Goal: Information Seeking & Learning: Learn about a topic

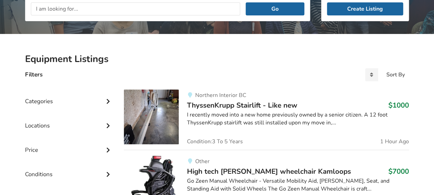
scroll to position [103, 0]
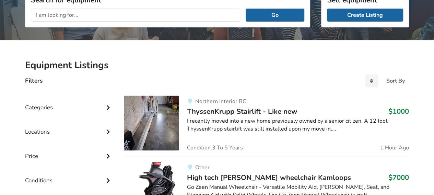
click at [84, 132] on div "Locations" at bounding box center [69, 127] width 88 height 24
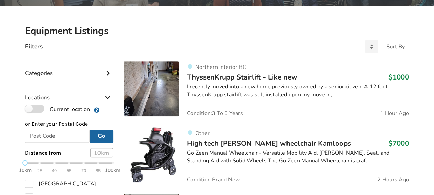
click at [42, 107] on label "Current location" at bounding box center [57, 109] width 65 height 9
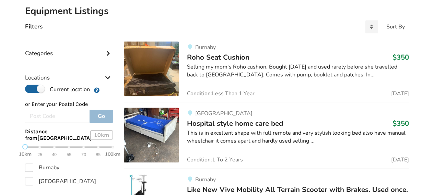
scroll to position [157, 0]
click at [39, 153] on span "25" at bounding box center [39, 155] width 5 height 8
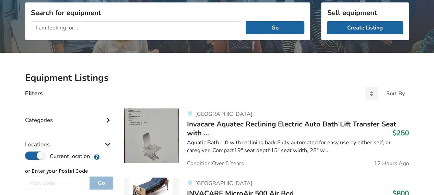
scroll to position [88, 0]
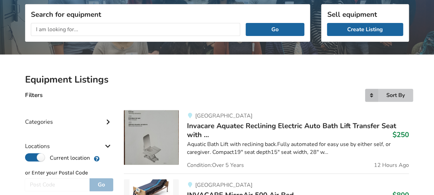
click at [393, 95] on div "Sort By" at bounding box center [395, 95] width 19 height 5
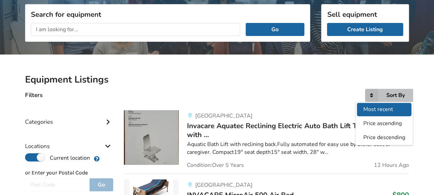
click at [385, 109] on span "Most recent" at bounding box center [378, 110] width 30 height 8
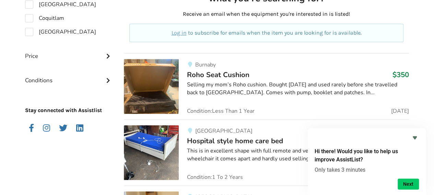
scroll to position [431, 0]
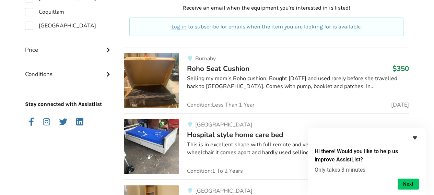
click at [413, 139] on icon "Hide survey" at bounding box center [414, 138] width 8 height 8
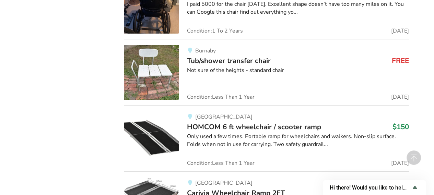
scroll to position [3865, 0]
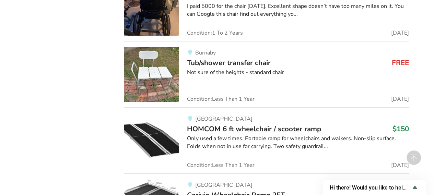
click at [239, 58] on span "Tub/shower transfer chair" at bounding box center [229, 63] width 84 height 10
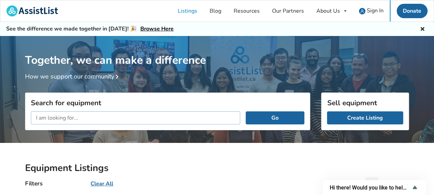
click at [67, 117] on input "text" at bounding box center [135, 117] width 209 height 13
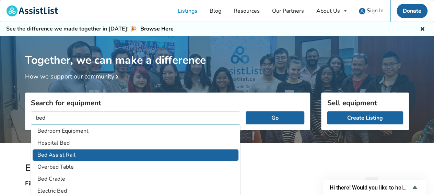
click at [65, 157] on li "Bed Assist Rail" at bounding box center [136, 154] width 206 height 11
type input "Bed Assist Rail"
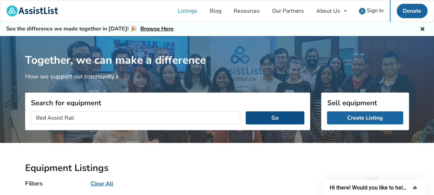
click at [273, 115] on button "Go" at bounding box center [275, 117] width 59 height 13
click at [274, 116] on button "Go" at bounding box center [275, 117] width 59 height 13
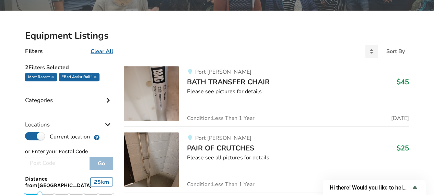
scroll to position [137, 0]
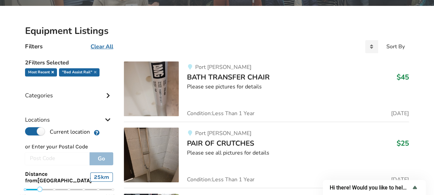
click at [51, 71] on icon at bounding box center [52, 71] width 2 height 3
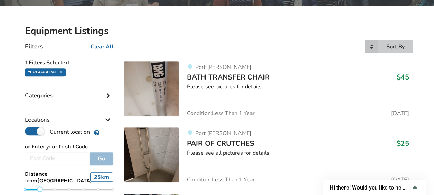
click at [391, 46] on div "Sort By" at bounding box center [395, 46] width 19 height 5
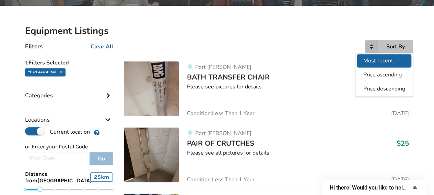
click at [380, 59] on span "Most recent" at bounding box center [378, 61] width 30 height 8
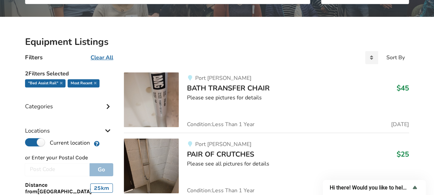
scroll to position [137, 0]
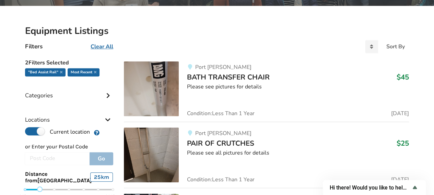
click at [96, 72] on div "Most recent" at bounding box center [84, 72] width 32 height 8
click at [107, 45] on u "Clear All" at bounding box center [102, 47] width 23 height 8
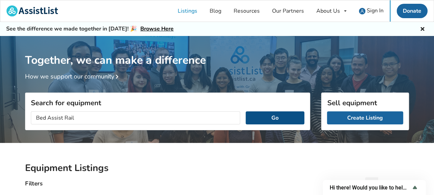
click at [261, 115] on button "Go" at bounding box center [275, 117] width 59 height 13
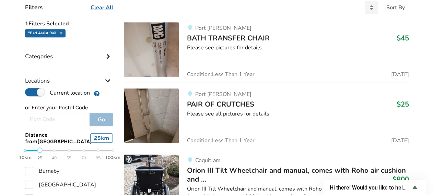
scroll to position [206, 0]
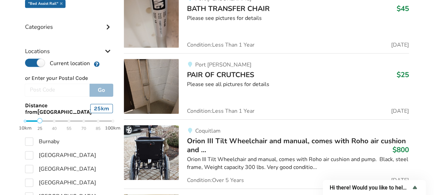
click at [106, 24] on icon at bounding box center [108, 26] width 7 height 6
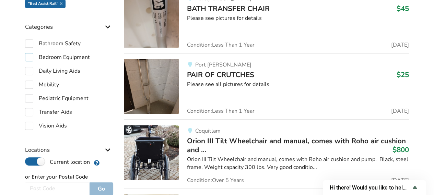
click at [30, 56] on label "Bedroom Equipment" at bounding box center [57, 57] width 65 height 8
checkbox input "true"
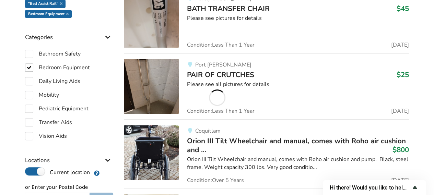
click at [416, 188] on icon "Show survey - Hi there! Would you like to help us improve AssistList?" at bounding box center [414, 187] width 8 height 8
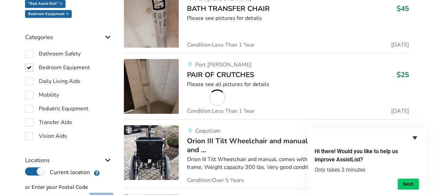
click at [414, 139] on icon "Hide survey" at bounding box center [414, 137] width 4 height 3
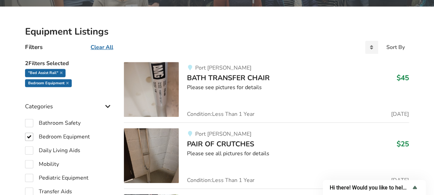
scroll to position [137, 0]
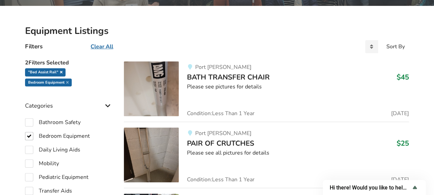
click at [61, 72] on icon at bounding box center [61, 71] width 2 height 3
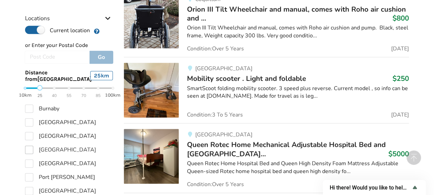
scroll to position [377, 0]
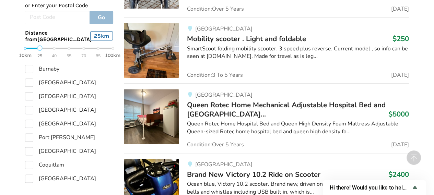
click at [24, 46] on div "10km 25 40 55 70 85 100km" at bounding box center [69, 52] width 99 height 12
click at [24, 47] on div "10km 25 40 55 70 85 100km" at bounding box center [69, 52] width 99 height 12
drag, startPoint x: 39, startPoint y: 49, endPoint x: 2, endPoint y: 47, distance: 37.1
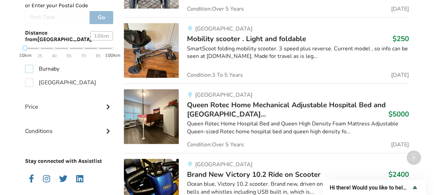
click at [29, 68] on label "Burnaby" at bounding box center [42, 69] width 34 height 8
checkbox input "true"
click at [30, 79] on label "New Westminster" at bounding box center [60, 83] width 71 height 8
checkbox input "true"
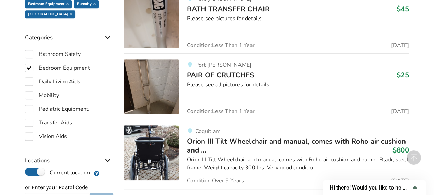
scroll to position [216, 0]
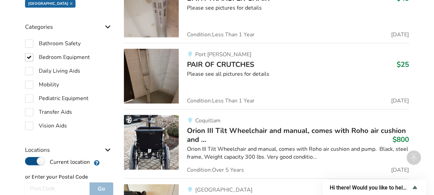
click at [27, 162] on label "Current location" at bounding box center [57, 161] width 65 height 9
radio input "false"
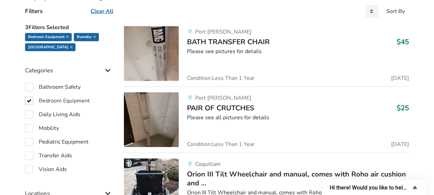
scroll to position [182, 0]
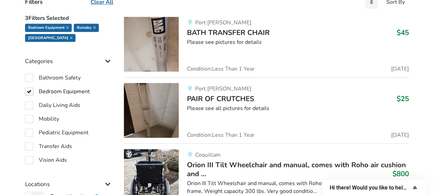
click at [29, 89] on label "Bedroom Equipment" at bounding box center [57, 91] width 65 height 8
checkbox input "false"
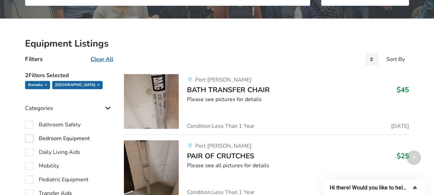
scroll to position [113, 0]
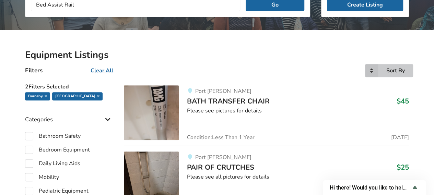
click at [391, 69] on div "Sort By" at bounding box center [395, 70] width 19 height 5
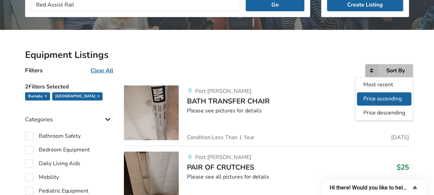
click at [393, 98] on span "Price ascending" at bounding box center [382, 99] width 38 height 8
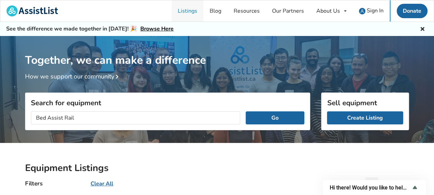
click at [186, 9] on link "Listings" at bounding box center [187, 10] width 32 height 21
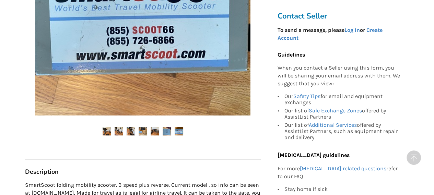
scroll to position [240, 0]
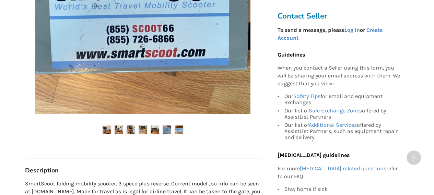
click at [106, 129] on img at bounding box center [107, 129] width 9 height 9
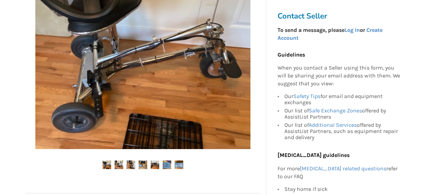
scroll to position [206, 0]
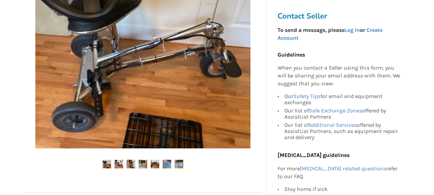
click at [120, 164] on img at bounding box center [119, 164] width 9 height 9
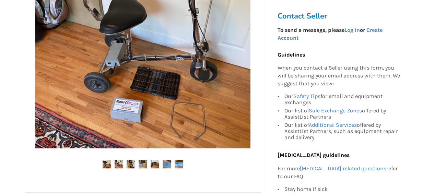
click at [131, 164] on img at bounding box center [131, 164] width 9 height 9
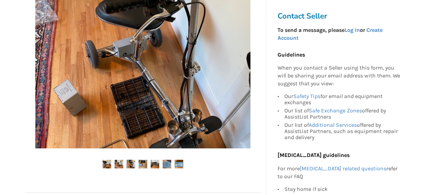
click at [142, 164] on img at bounding box center [143, 164] width 9 height 9
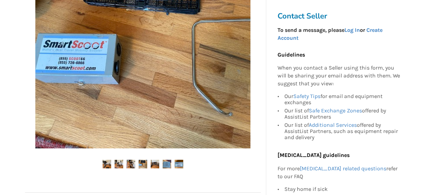
click at [156, 163] on img at bounding box center [155, 164] width 9 height 9
click at [164, 165] on img at bounding box center [167, 164] width 9 height 9
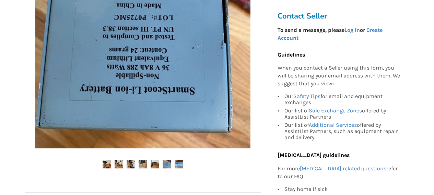
click at [178, 163] on img at bounding box center [179, 164] width 9 height 9
click at [178, 164] on img at bounding box center [179, 164] width 9 height 9
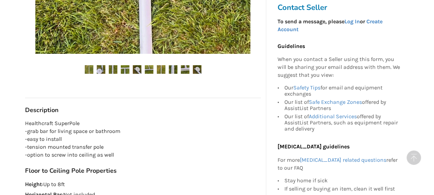
scroll to position [309, 0]
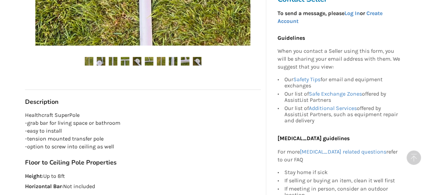
click at [98, 62] on img at bounding box center [101, 61] width 9 height 9
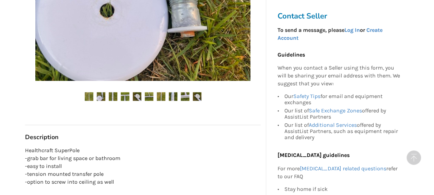
scroll to position [274, 0]
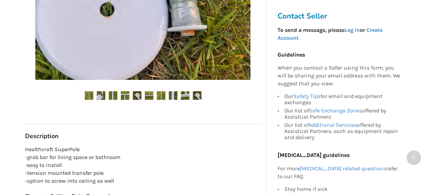
click at [116, 95] on img at bounding box center [113, 95] width 9 height 9
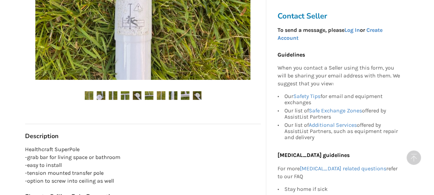
click at [123, 96] on img at bounding box center [125, 95] width 9 height 9
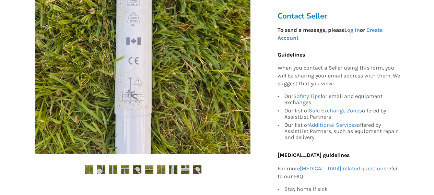
scroll to position [206, 0]
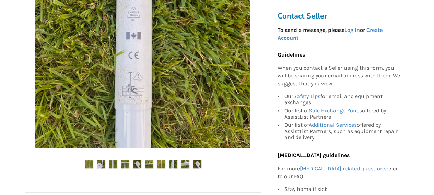
click at [140, 162] on img at bounding box center [137, 164] width 9 height 9
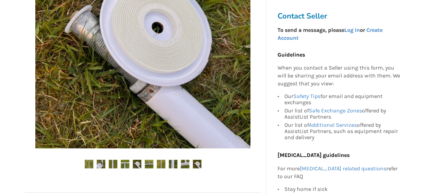
click at [149, 163] on img at bounding box center [149, 164] width 9 height 9
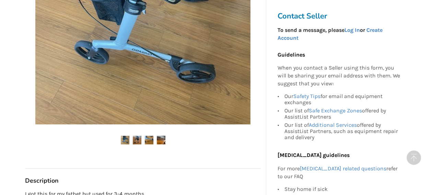
scroll to position [274, 0]
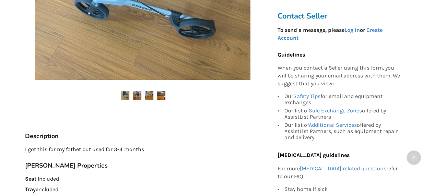
click at [137, 96] on img at bounding box center [137, 95] width 9 height 9
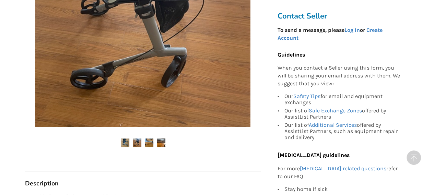
scroll to position [240, 0]
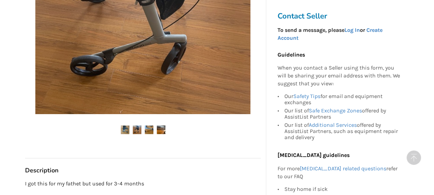
click at [147, 128] on img at bounding box center [149, 129] width 9 height 9
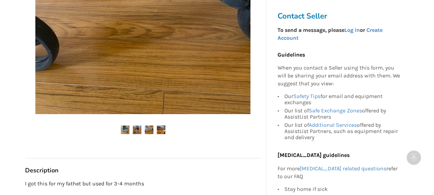
click at [162, 130] on img at bounding box center [161, 129] width 9 height 9
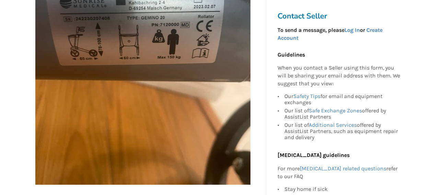
scroll to position [103, 0]
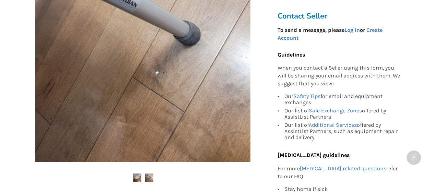
scroll to position [309, 0]
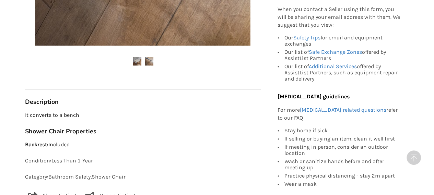
click at [136, 60] on img at bounding box center [137, 61] width 9 height 9
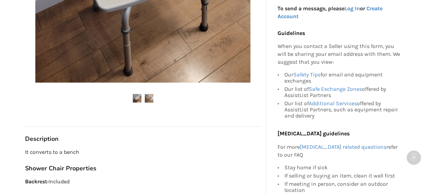
scroll to position [274, 0]
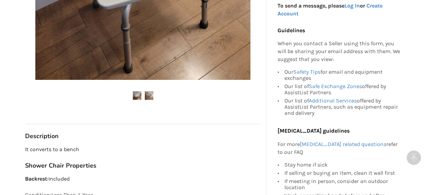
click at [148, 96] on img at bounding box center [149, 95] width 9 height 9
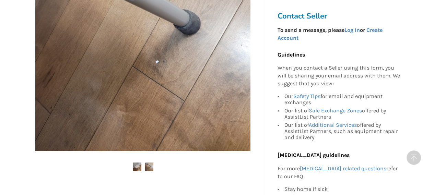
scroll to position [240, 0]
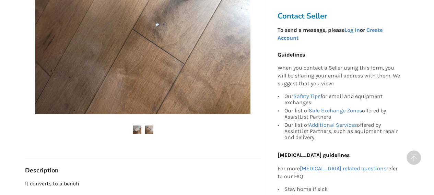
click at [136, 127] on img at bounding box center [137, 129] width 9 height 9
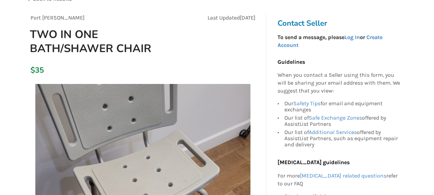
scroll to position [0, 0]
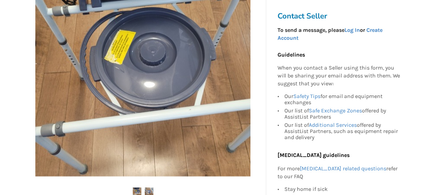
scroll to position [206, 0]
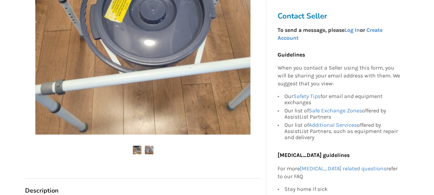
click at [149, 150] on img at bounding box center [149, 150] width 9 height 9
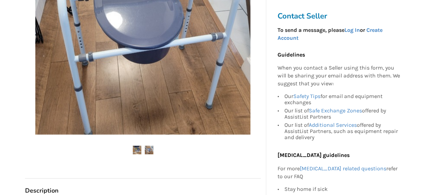
click at [137, 149] on img at bounding box center [137, 150] width 9 height 9
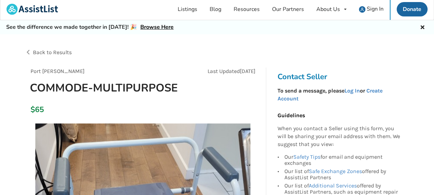
scroll to position [0, 0]
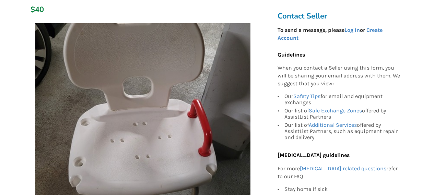
scroll to position [103, 0]
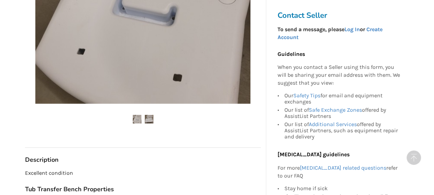
scroll to position [240, 0]
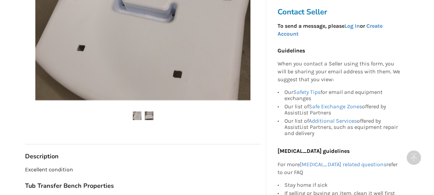
click at [150, 116] on img at bounding box center [149, 115] width 9 height 9
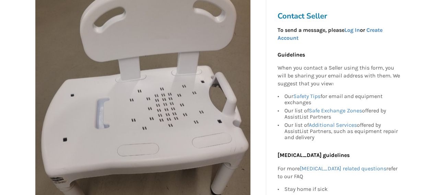
scroll to position [171, 0]
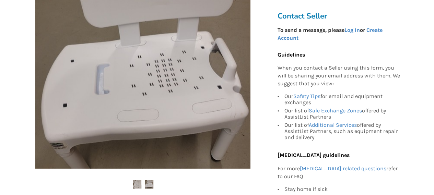
click at [136, 184] on img at bounding box center [137, 184] width 9 height 9
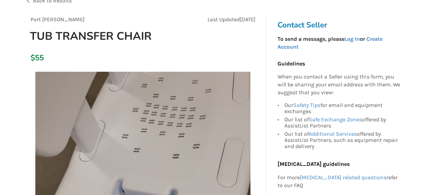
scroll to position [0, 0]
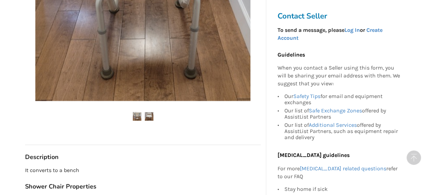
scroll to position [240, 0]
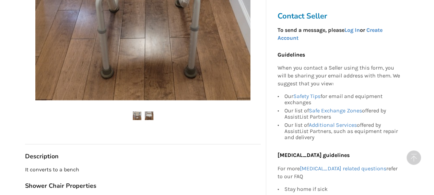
click at [149, 113] on img at bounding box center [149, 115] width 9 height 9
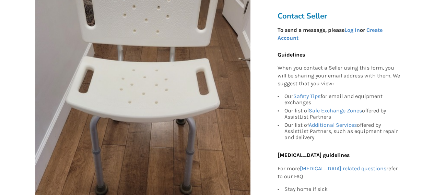
scroll to position [171, 0]
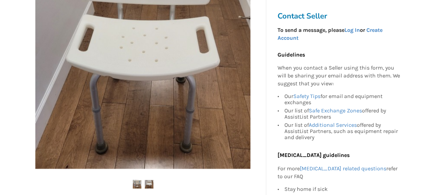
click at [135, 183] on img at bounding box center [137, 184] width 9 height 9
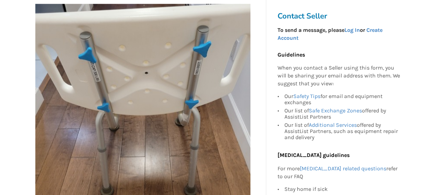
scroll to position [0, 0]
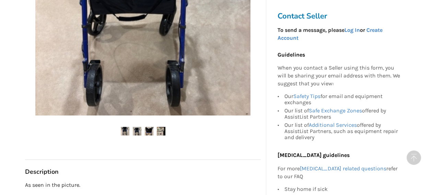
scroll to position [240, 0]
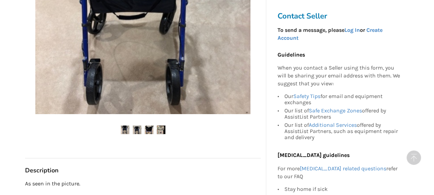
click at [135, 125] on img at bounding box center [137, 129] width 9 height 9
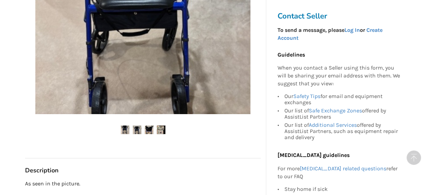
click at [148, 125] on img at bounding box center [149, 129] width 9 height 9
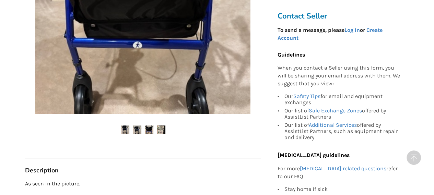
click at [161, 125] on img at bounding box center [161, 129] width 9 height 9
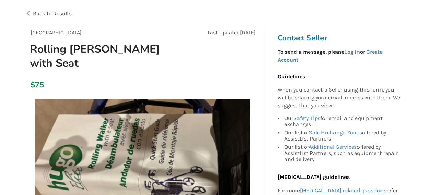
scroll to position [0, 0]
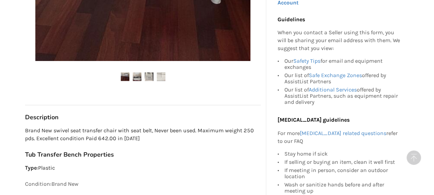
scroll to position [309, 0]
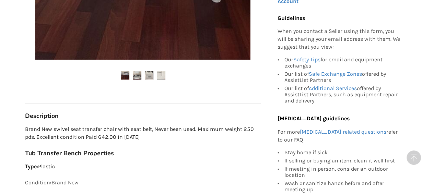
click at [137, 75] on img at bounding box center [137, 75] width 9 height 9
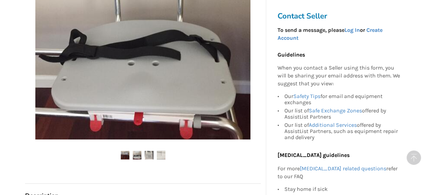
scroll to position [240, 0]
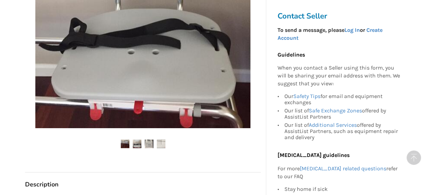
click at [146, 144] on img at bounding box center [149, 144] width 9 height 9
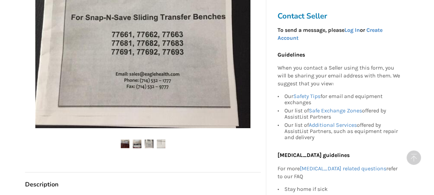
click at [159, 145] on img at bounding box center [161, 144] width 9 height 9
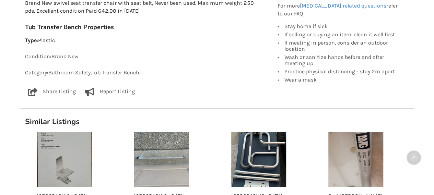
scroll to position [377, 0]
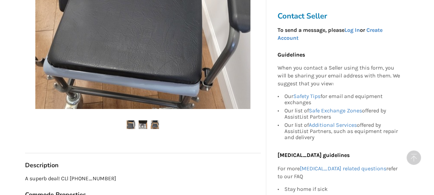
scroll to position [274, 0]
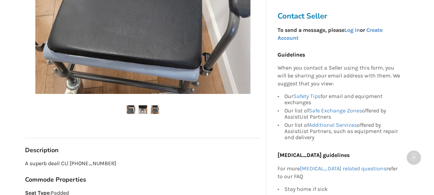
click at [141, 110] on img at bounding box center [143, 109] width 9 height 9
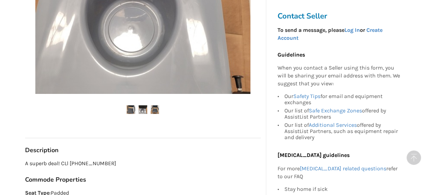
click at [153, 109] on img at bounding box center [155, 109] width 9 height 9
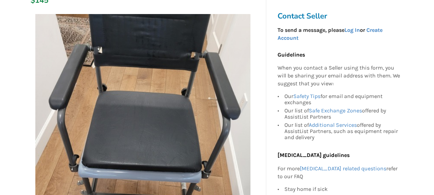
scroll to position [137, 0]
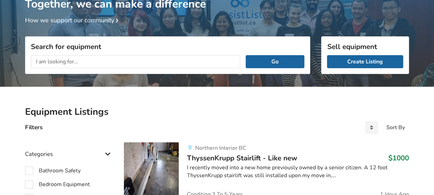
scroll to position [34, 0]
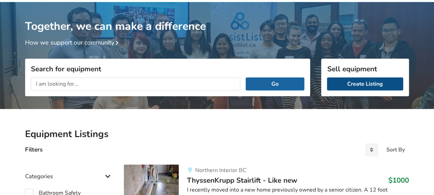
click at [380, 83] on link "Create Listing" at bounding box center [365, 83] width 76 height 13
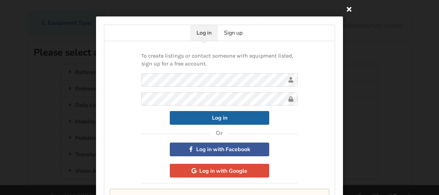
click at [347, 9] on icon at bounding box center [349, 9] width 12 height 12
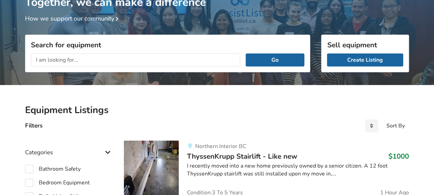
scroll to position [68, 0]
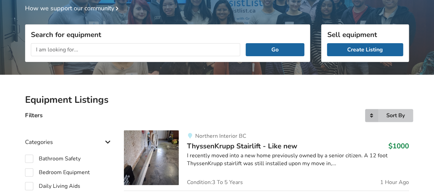
click at [395, 116] on div "Sort By" at bounding box center [395, 115] width 19 height 5
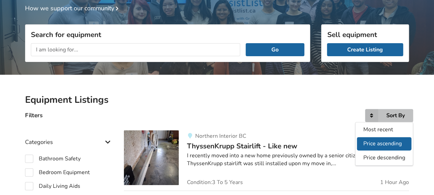
click at [388, 143] on span "Price ascending" at bounding box center [382, 144] width 38 height 8
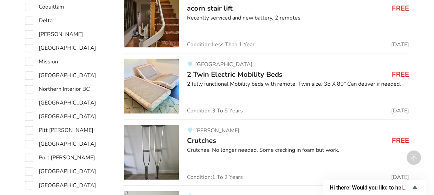
scroll to position [480, 0]
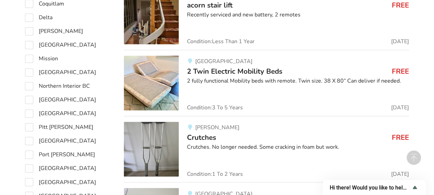
click at [274, 69] on span "2 Twin Electric Mobility Beds" at bounding box center [234, 72] width 95 height 10
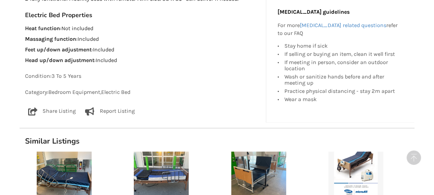
scroll to position [411, 0]
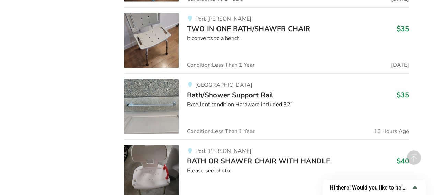
scroll to position [7378, 0]
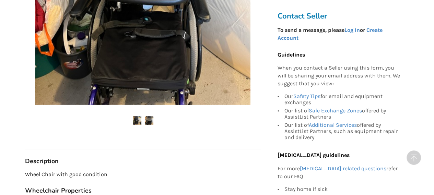
scroll to position [309, 0]
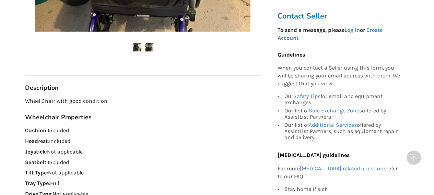
click at [148, 45] on img at bounding box center [149, 47] width 9 height 9
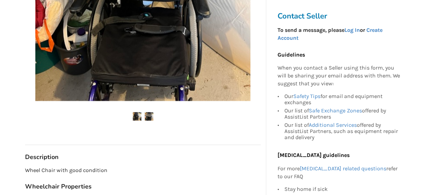
scroll to position [240, 0]
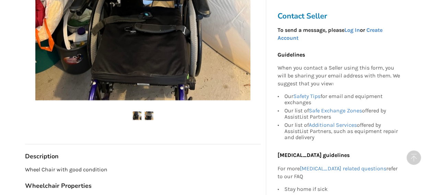
click at [137, 114] on img at bounding box center [137, 115] width 9 height 9
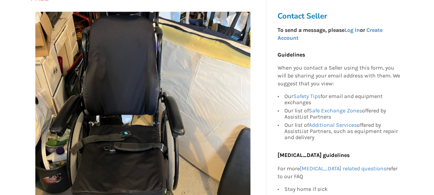
scroll to position [103, 0]
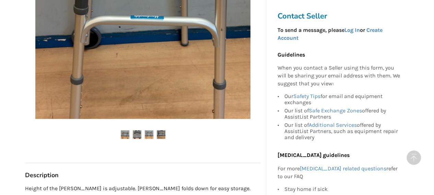
scroll to position [240, 0]
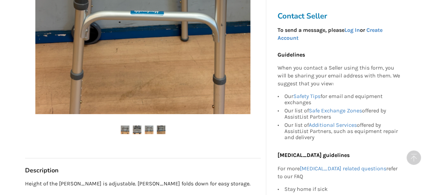
click at [133, 129] on img at bounding box center [137, 129] width 9 height 9
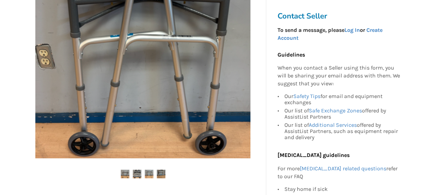
scroll to position [206, 0]
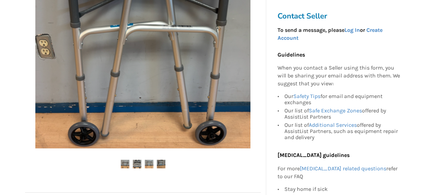
click at [149, 162] on img at bounding box center [149, 164] width 9 height 9
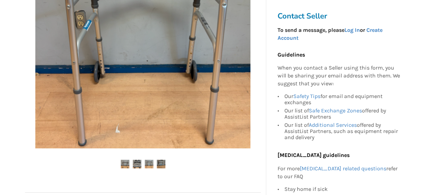
click at [159, 164] on img at bounding box center [161, 164] width 9 height 9
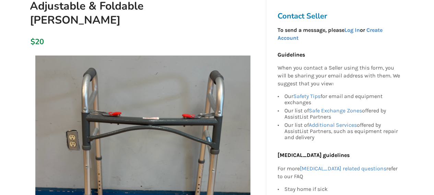
scroll to position [0, 0]
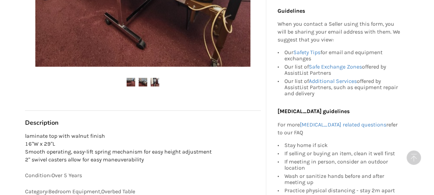
scroll to position [274, 0]
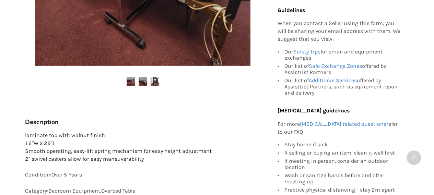
click at [142, 79] on img at bounding box center [143, 81] width 9 height 9
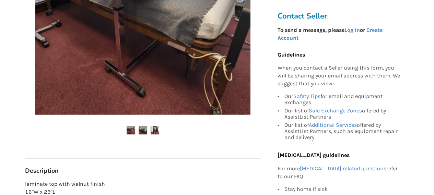
scroll to position [240, 0]
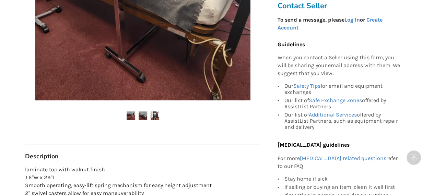
click at [143, 115] on img at bounding box center [143, 115] width 9 height 9
click at [157, 116] on img at bounding box center [155, 115] width 9 height 9
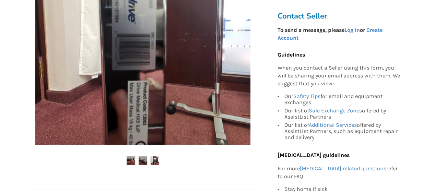
scroll to position [206, 0]
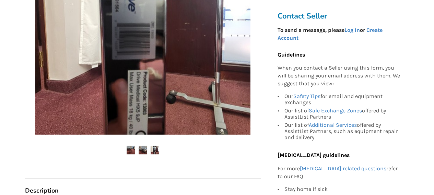
click at [130, 149] on img at bounding box center [131, 150] width 9 height 9
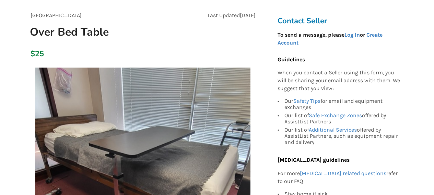
scroll to position [69, 0]
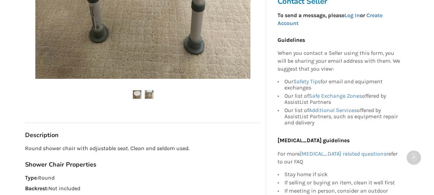
scroll to position [274, 0]
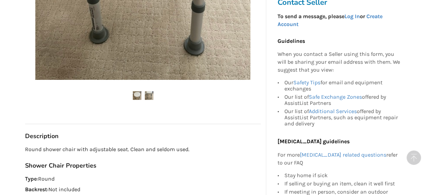
click at [151, 94] on img at bounding box center [149, 95] width 9 height 9
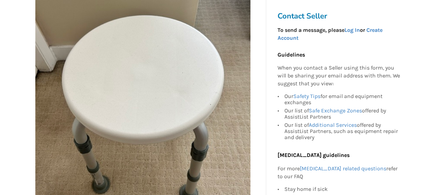
scroll to position [0, 0]
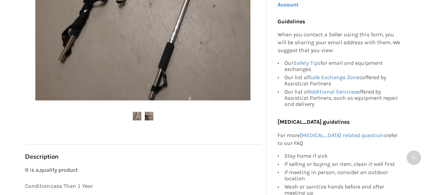
scroll to position [309, 0]
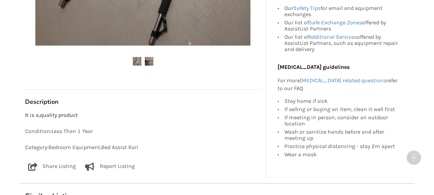
click at [147, 61] on img at bounding box center [149, 61] width 9 height 9
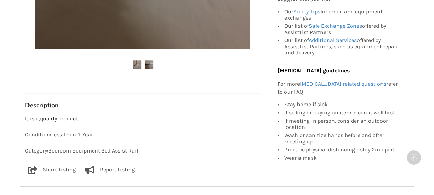
scroll to position [343, 0]
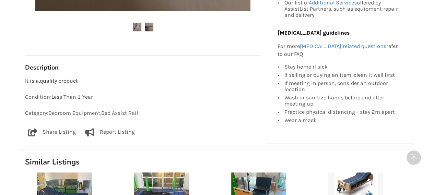
click at [135, 28] on img at bounding box center [137, 27] width 9 height 9
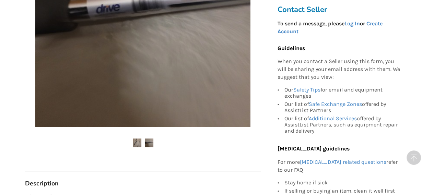
scroll to position [240, 0]
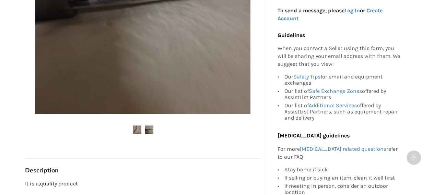
click at [134, 128] on img at bounding box center [137, 129] width 9 height 9
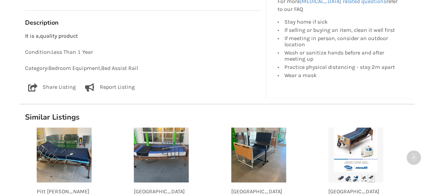
scroll to position [377, 0]
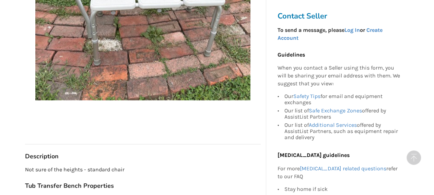
scroll to position [171, 0]
